Goal: Task Accomplishment & Management: Complete application form

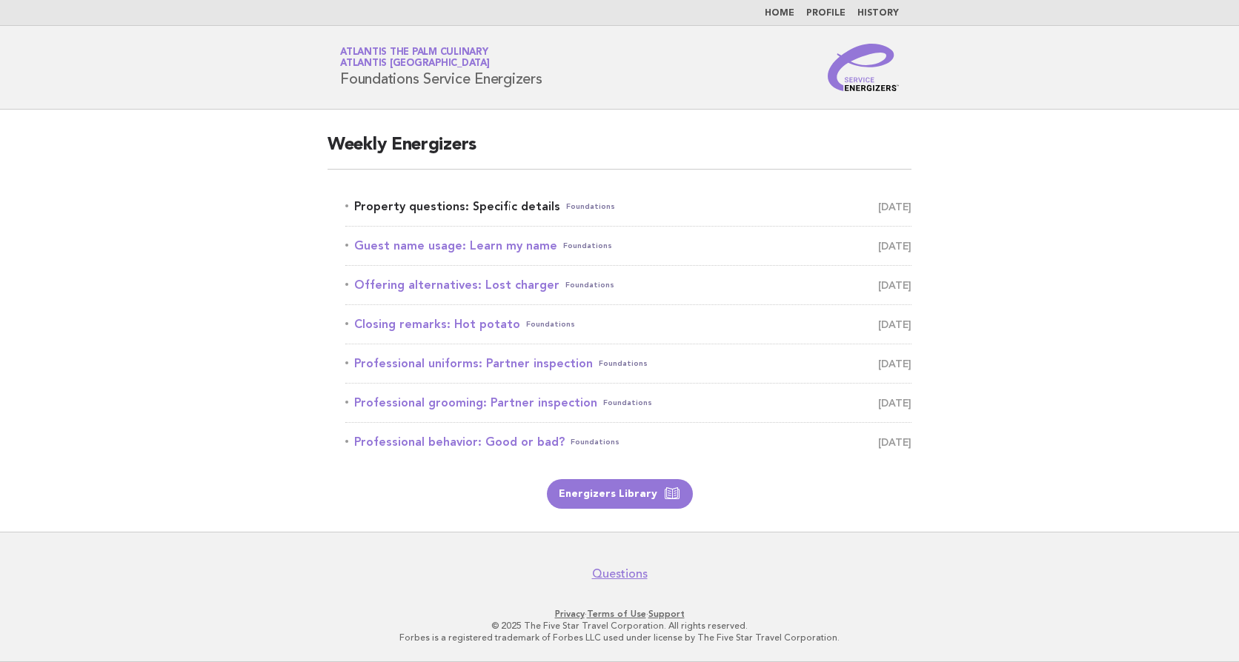
click at [506, 207] on link "Property questions: Specific details Foundations September 27" at bounding box center [628, 206] width 566 height 21
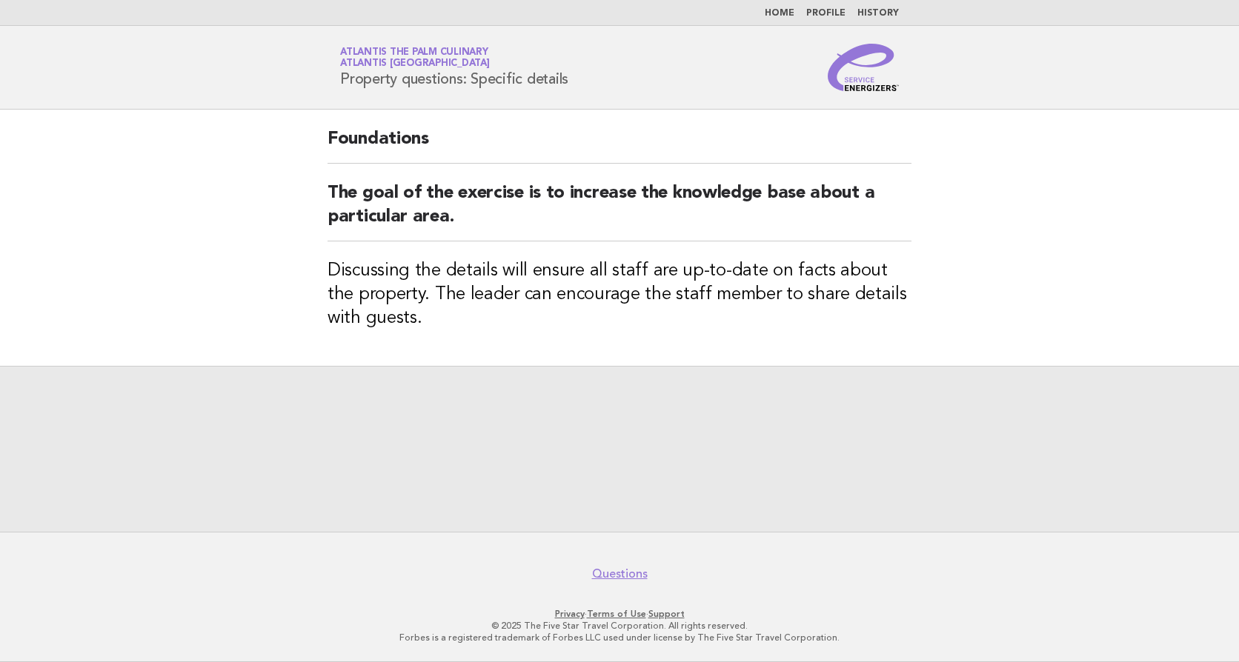
click at [426, 323] on h3 "Discussing the details will ensure all staff are up-to-date on facts about the …" at bounding box center [619, 294] width 584 height 71
click at [702, 444] on div at bounding box center [619, 449] width 1239 height 166
click at [614, 456] on div at bounding box center [619, 449] width 1239 height 166
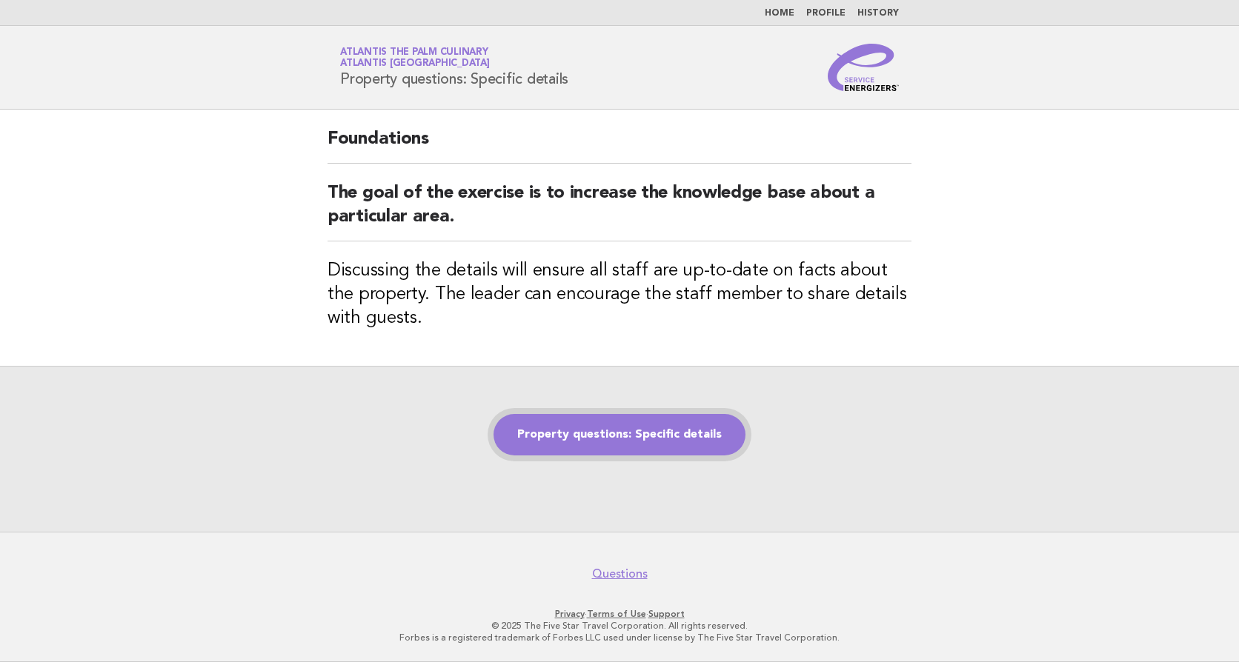
click at [622, 438] on link "Property questions: Specific details" at bounding box center [619, 434] width 252 height 41
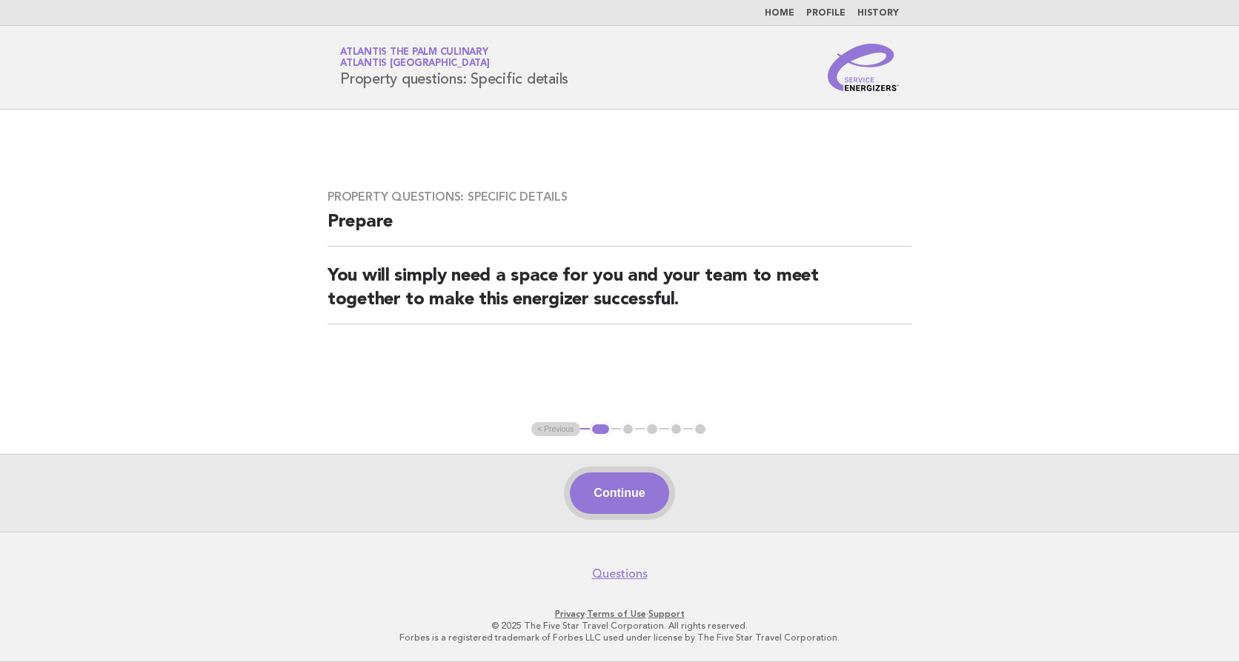
click at [635, 503] on button "Continue" at bounding box center [619, 493] width 99 height 41
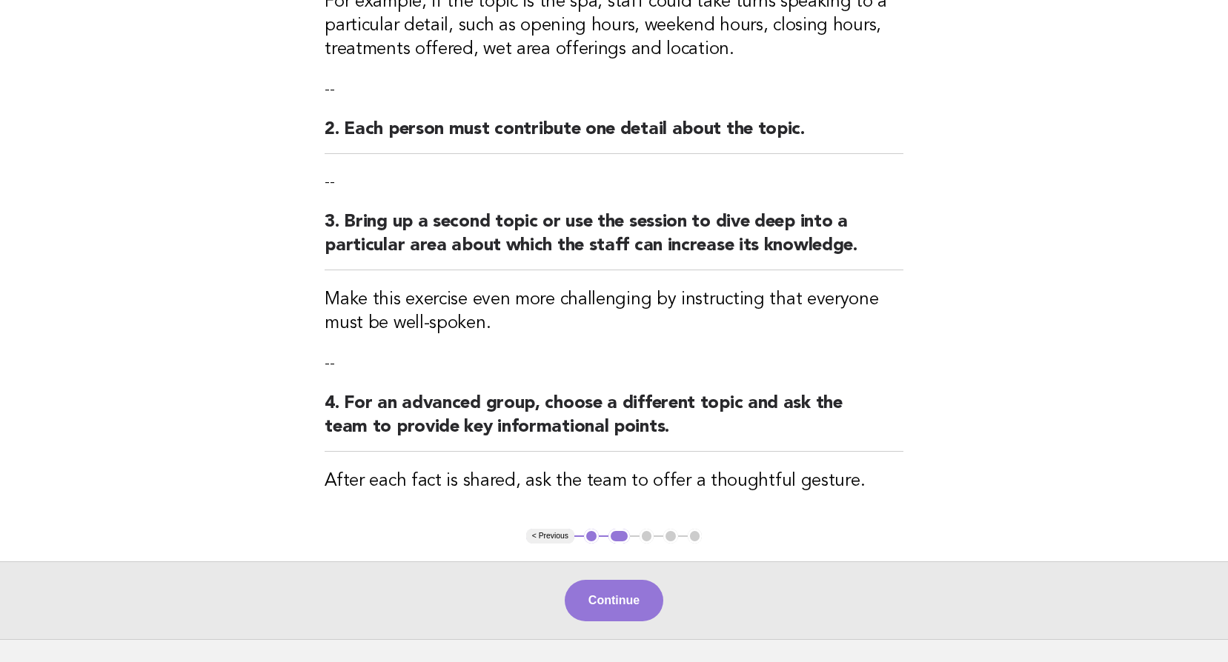
scroll to position [370, 0]
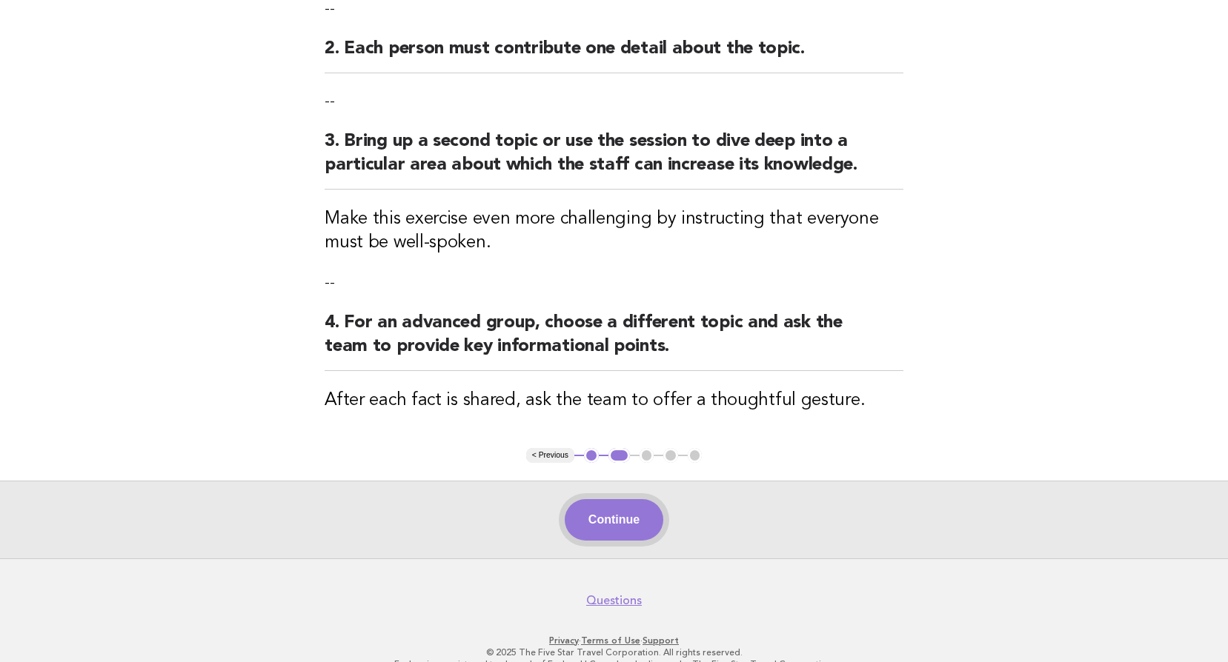
click at [654, 530] on button "Continue" at bounding box center [614, 519] width 99 height 41
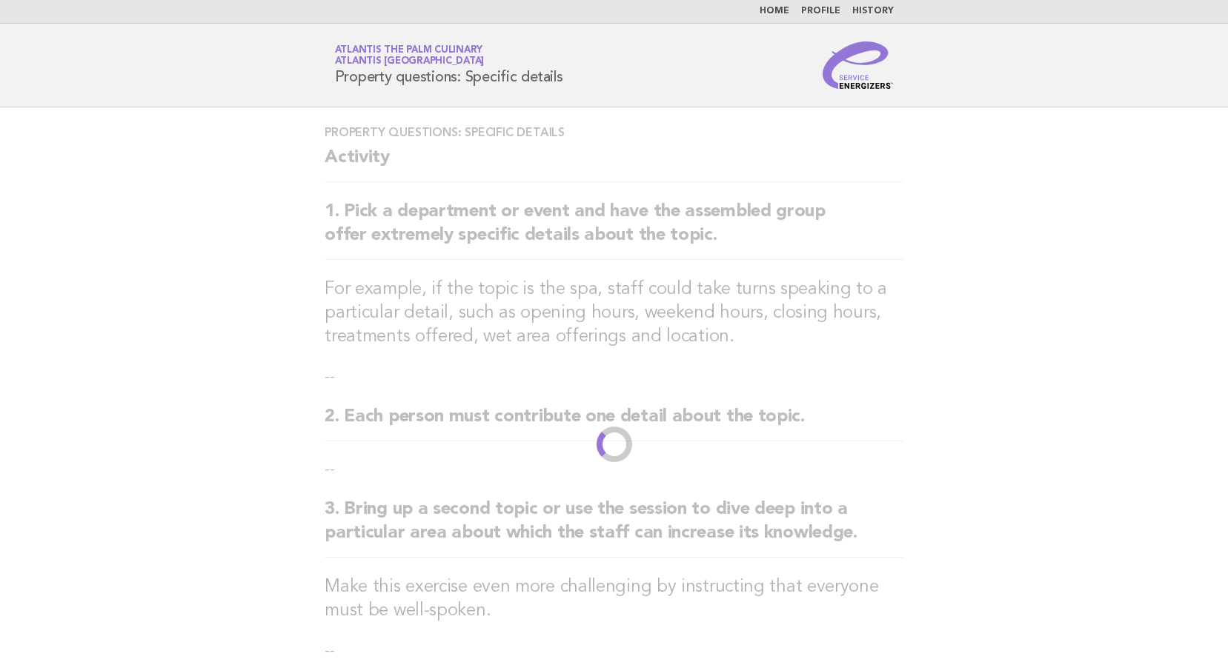
scroll to position [0, 0]
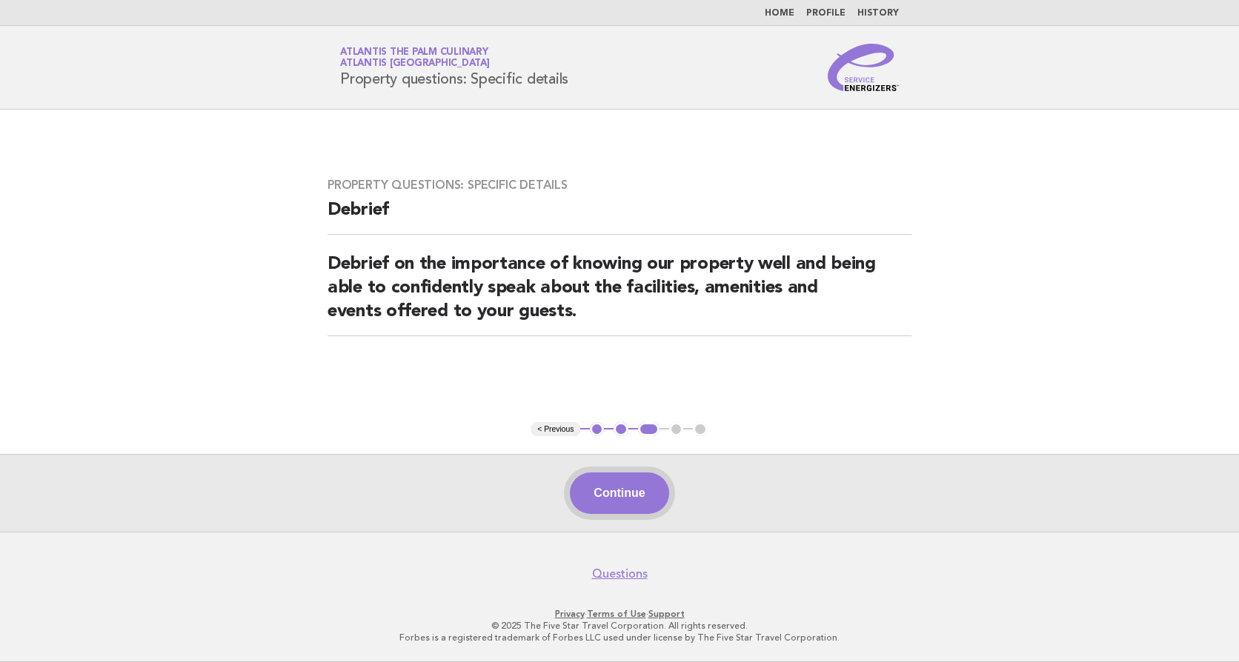
click at [639, 502] on button "Continue" at bounding box center [619, 493] width 99 height 41
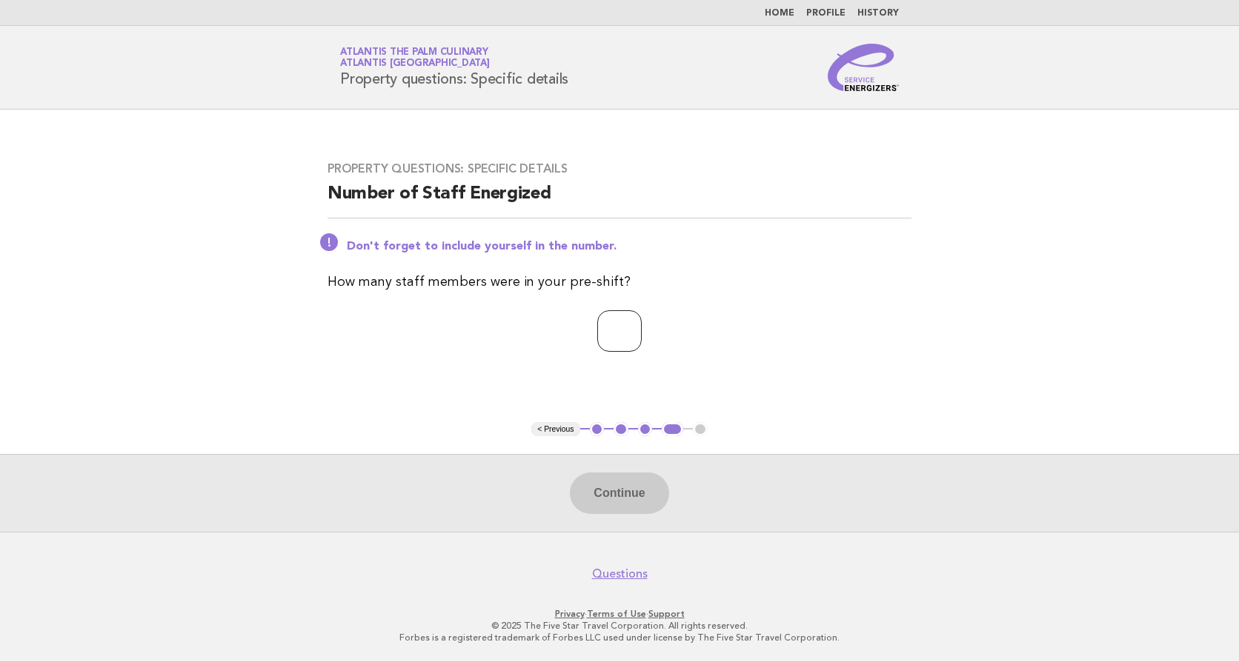
click at [597, 333] on input "number" at bounding box center [619, 330] width 44 height 41
type input "**"
click at [642, 485] on button "Continue" at bounding box center [619, 493] width 99 height 41
